Goal: Communication & Community: Answer question/provide support

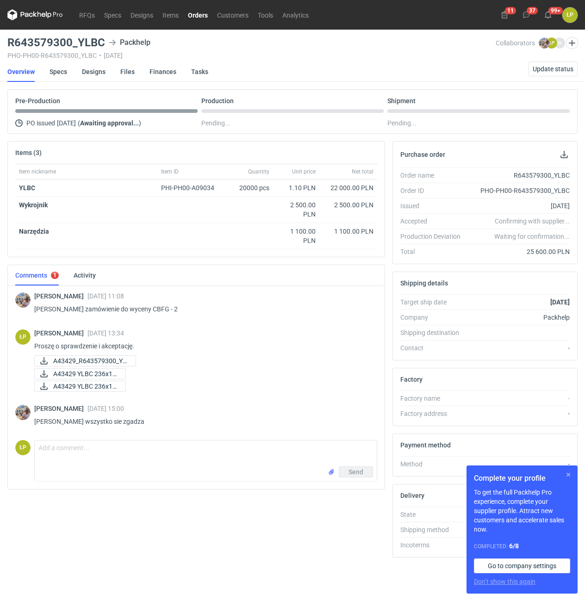
click at [566, 475] on button "button" at bounding box center [568, 474] width 11 height 11
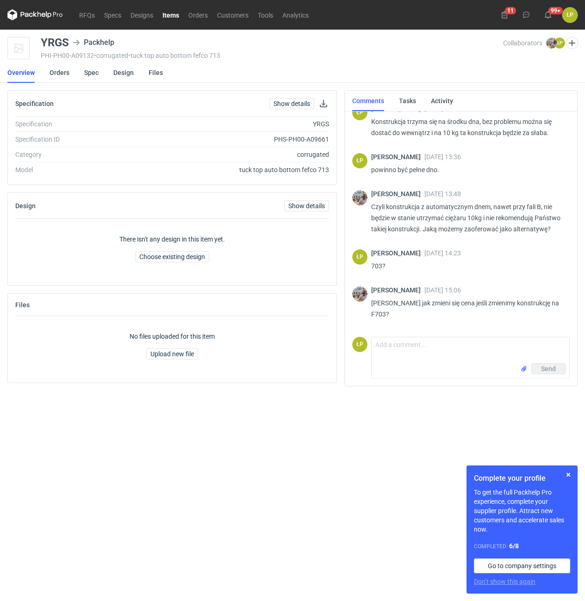
scroll to position [191, 0]
click at [570, 478] on button "button" at bounding box center [568, 474] width 11 height 11
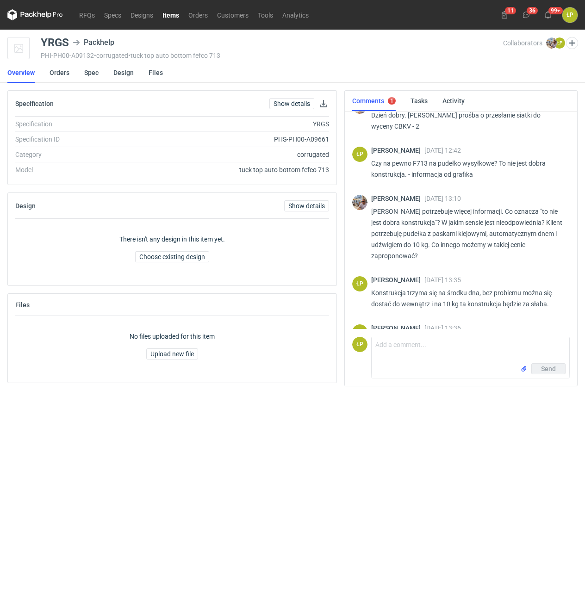
scroll to position [0, 0]
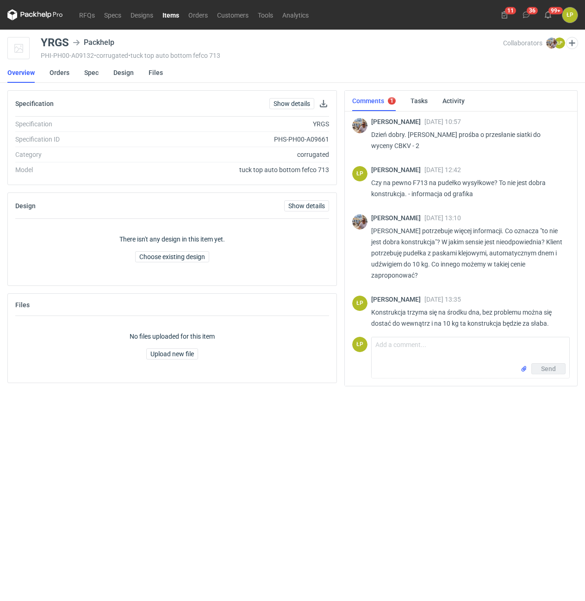
click at [379, 147] on p "Dzień dobry. [PERSON_NAME] prośba o przesłanie siatki do wyceny CBKV - 2" at bounding box center [466, 140] width 191 height 22
copy p "CBKV"
click at [92, 71] on link "Spec" at bounding box center [91, 72] width 14 height 20
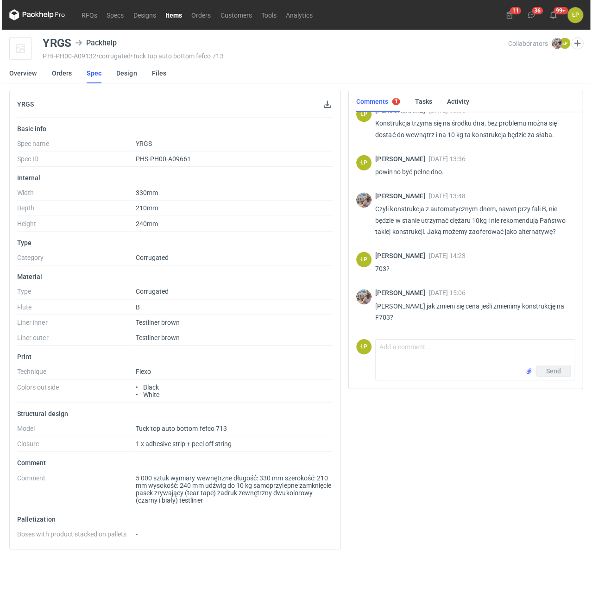
scroll to position [191, 0]
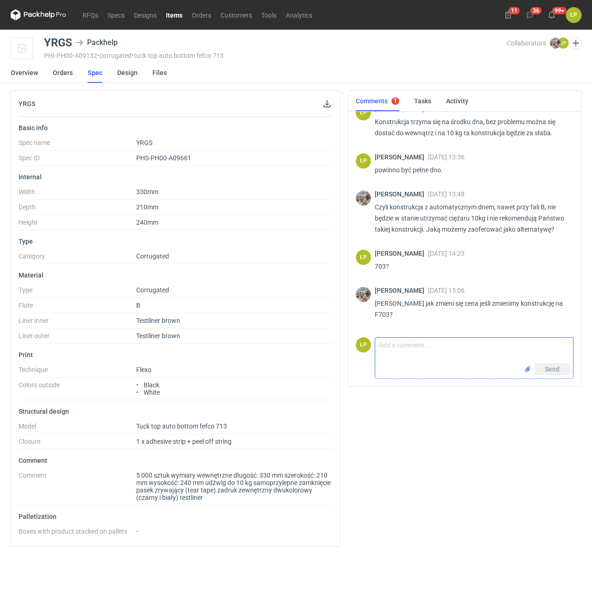
click at [404, 349] on textarea "Comment message" at bounding box center [474, 350] width 198 height 26
type textarea "w załączniku."
click at [528, 370] on input "file" at bounding box center [527, 369] width 7 height 10
click at [546, 383] on span "Send" at bounding box center [551, 385] width 15 height 6
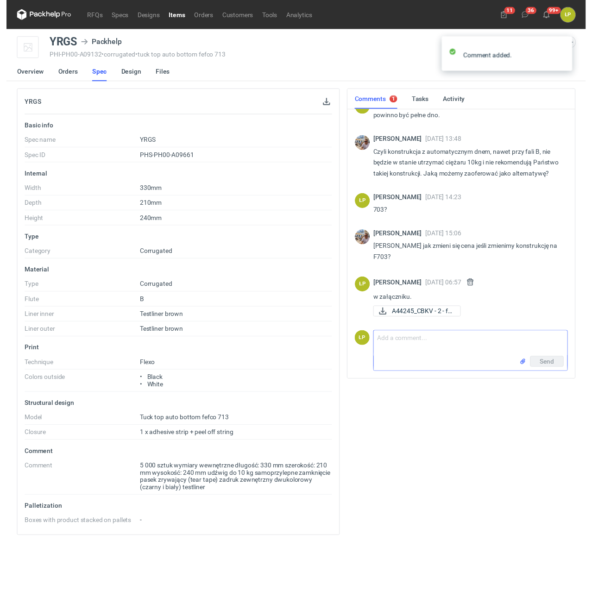
scroll to position [244, 0]
